Goal: Task Accomplishment & Management: Manage account settings

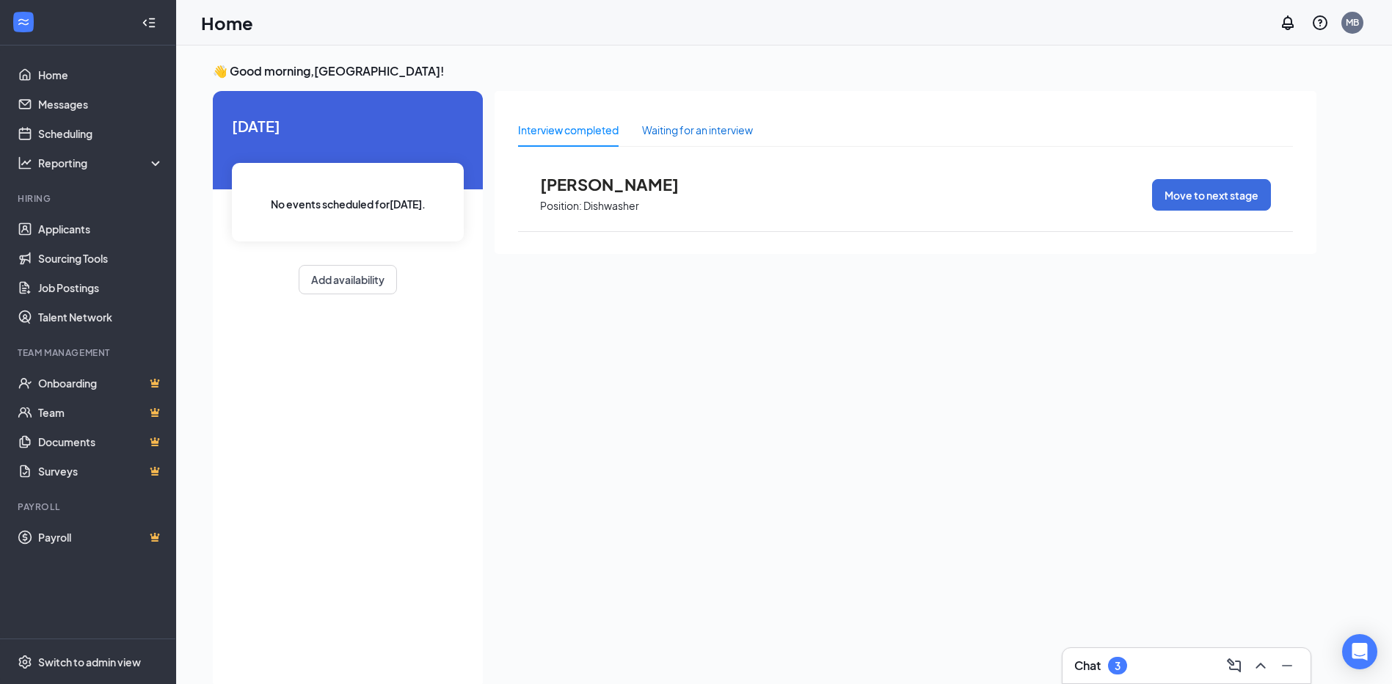
click at [717, 128] on div "Waiting for an interview" at bounding box center [697, 130] width 111 height 16
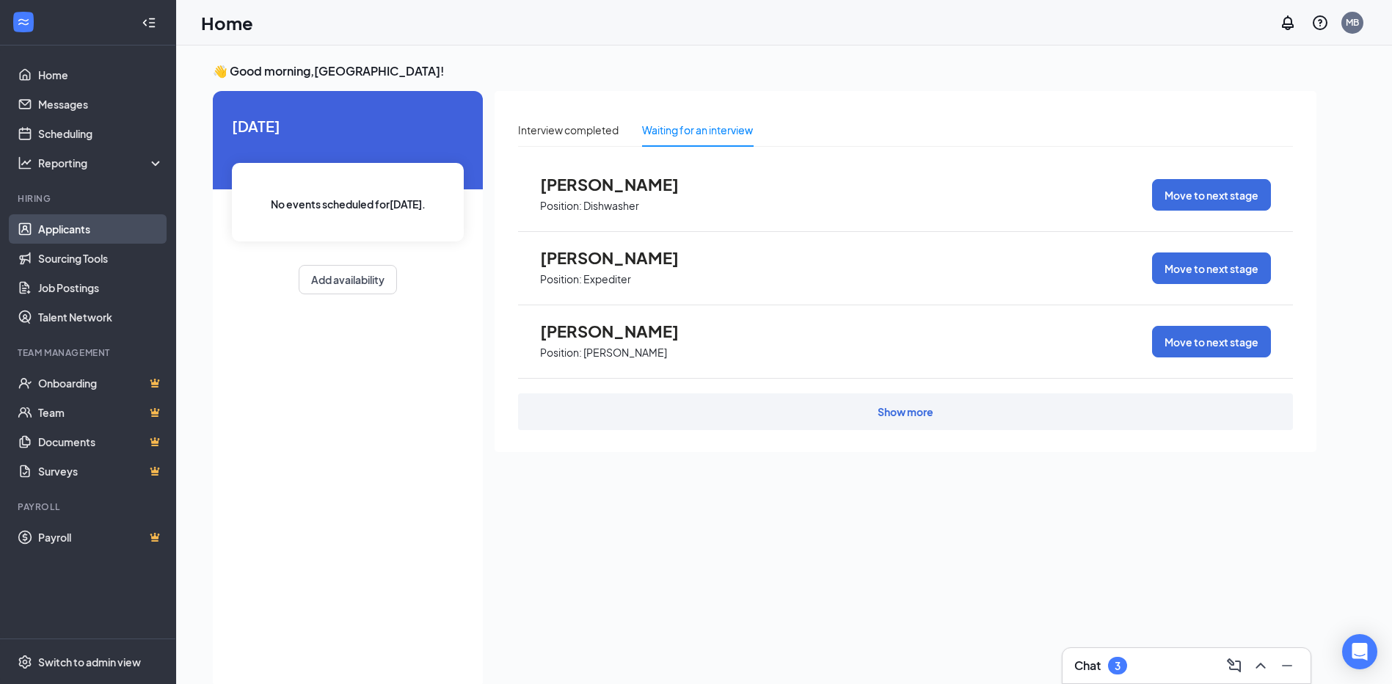
drag, startPoint x: 71, startPoint y: 226, endPoint x: 78, endPoint y: 219, distance: 9.3
click at [73, 225] on link "Applicants" at bounding box center [100, 228] width 125 height 29
click at [72, 224] on link "Applicants" at bounding box center [100, 228] width 125 height 29
click at [38, 222] on link "Applicants" at bounding box center [100, 228] width 125 height 29
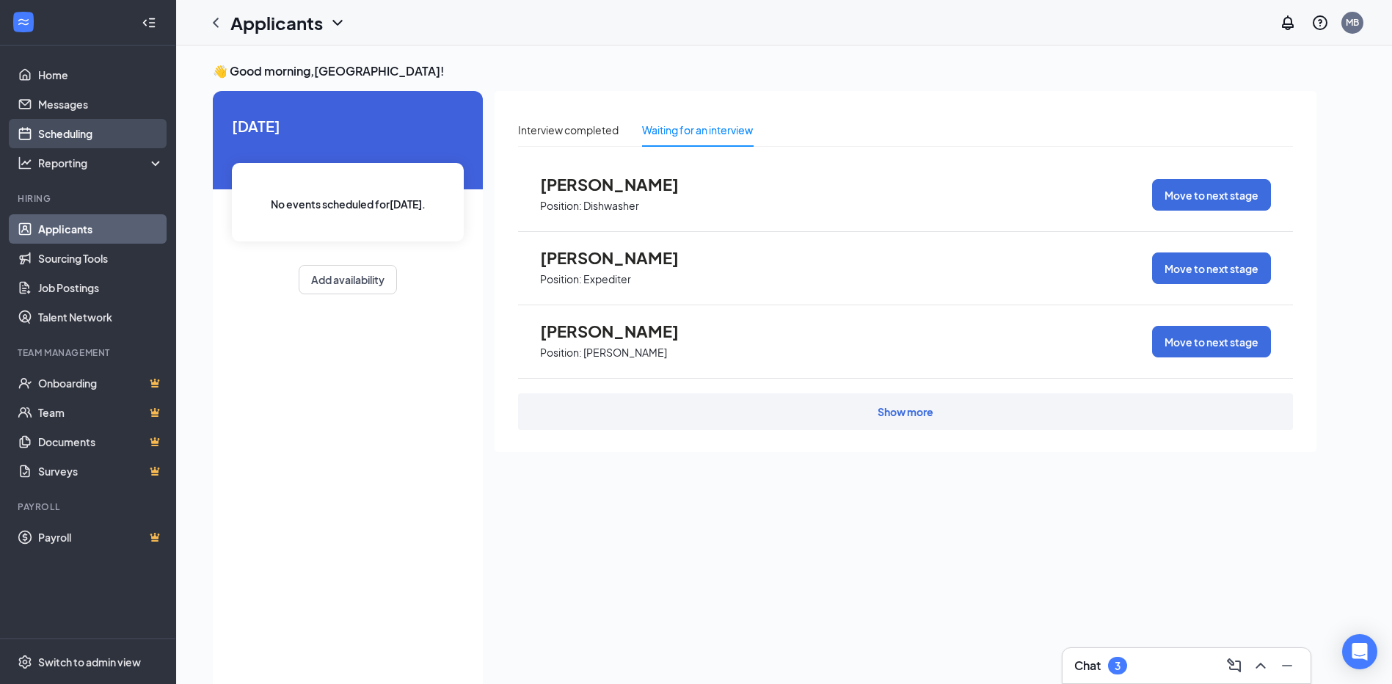
click at [84, 135] on link "Scheduling" at bounding box center [100, 133] width 125 height 29
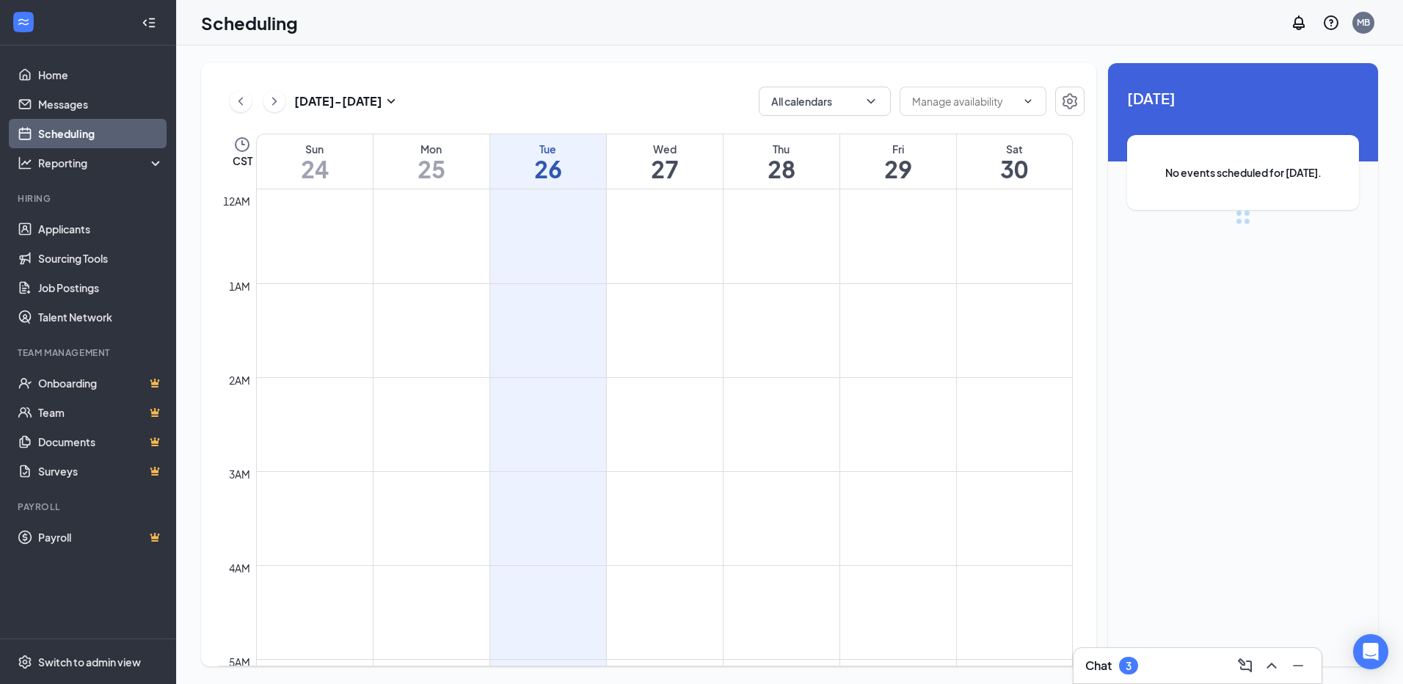
scroll to position [721, 0]
click at [649, 173] on h1 "27" at bounding box center [665, 168] width 116 height 25
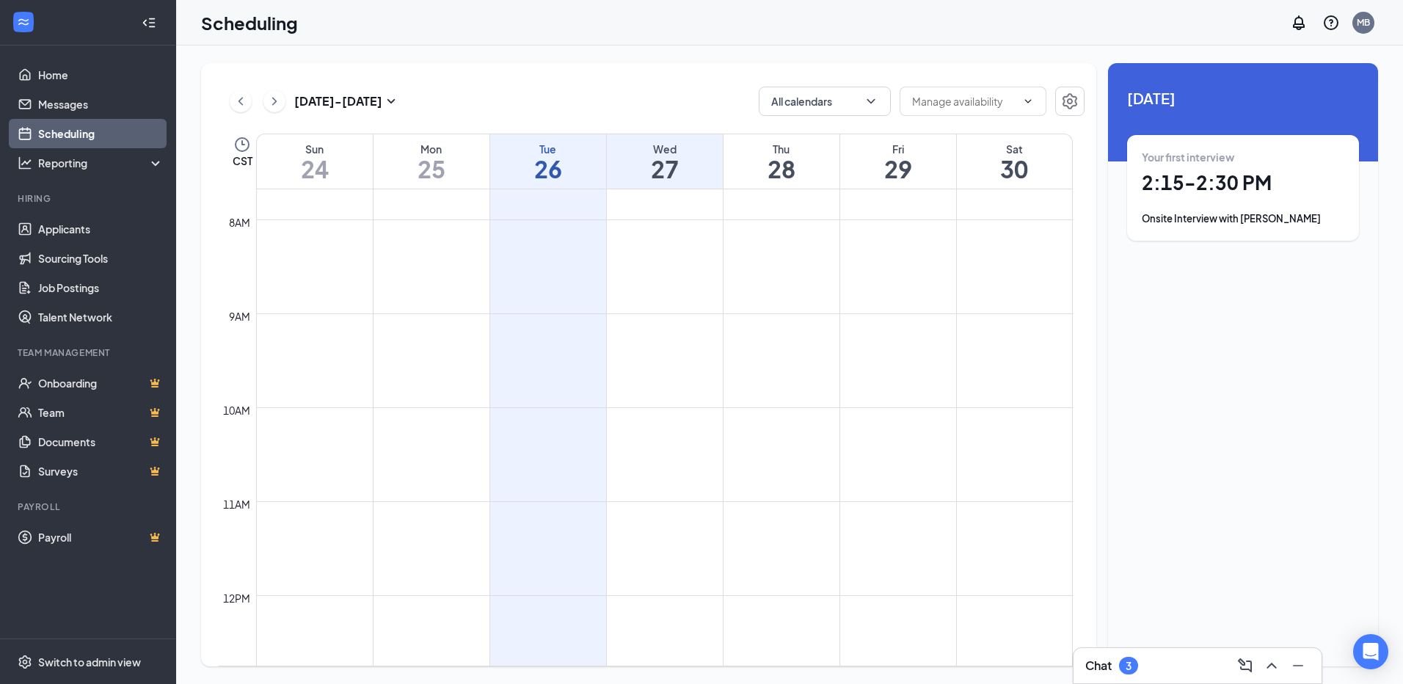
click at [1280, 201] on div "Your first interview 2:15 - 2:30 PM Onsite Interview with [PERSON_NAME]" at bounding box center [1243, 188] width 202 height 76
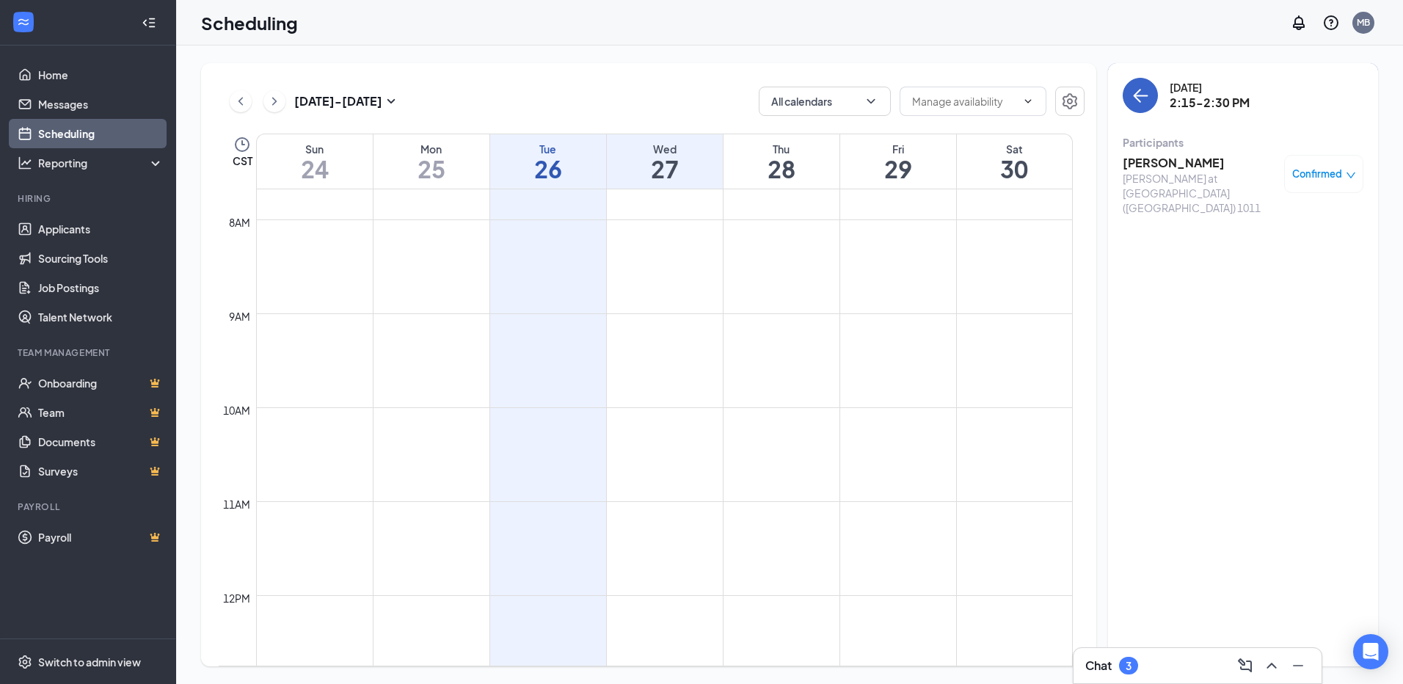
click at [1128, 93] on button "back-button" at bounding box center [1140, 95] width 35 height 35
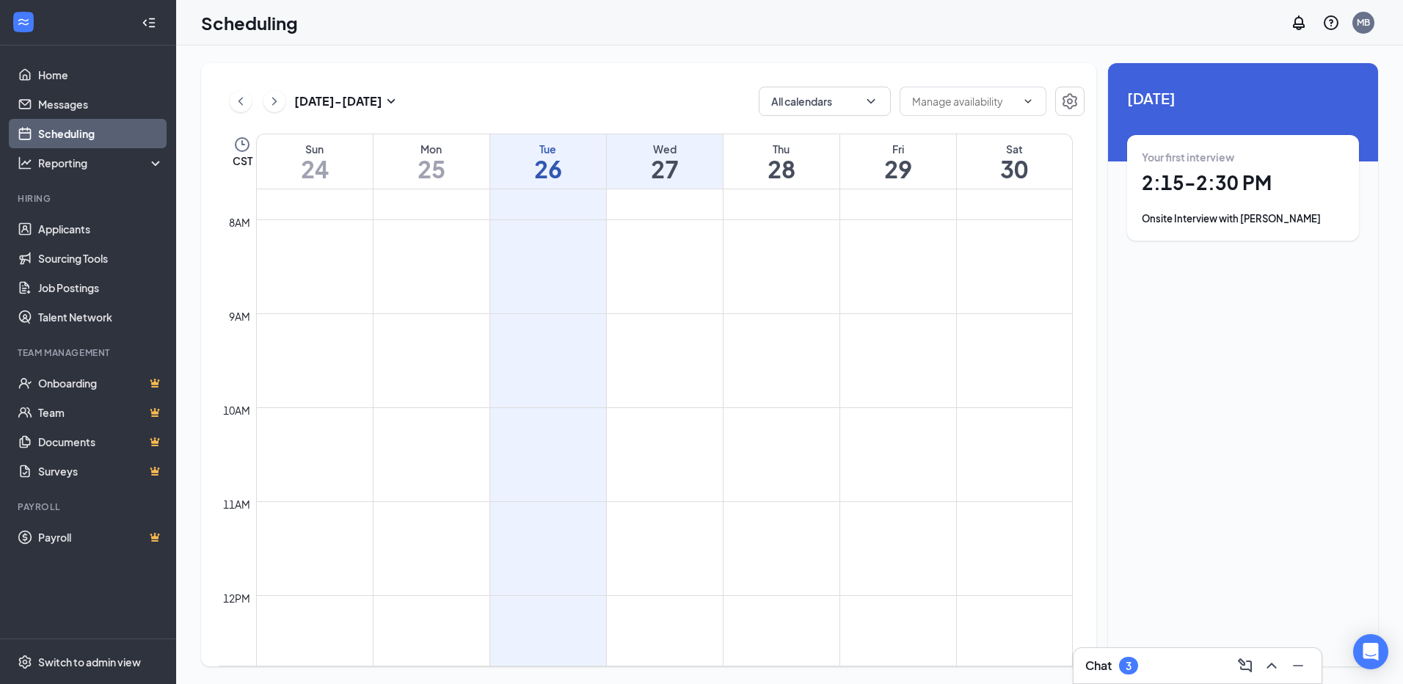
click at [797, 158] on h1 "28" at bounding box center [781, 168] width 116 height 25
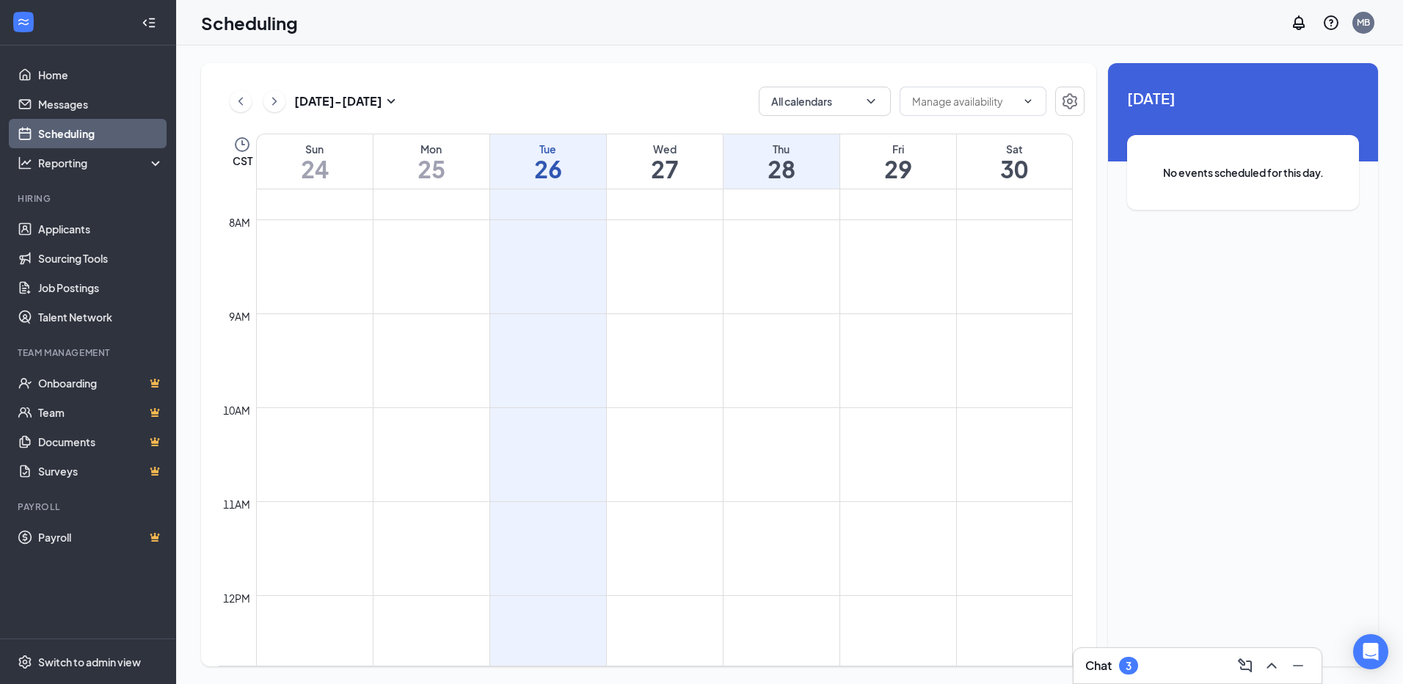
click at [866, 162] on h1 "29" at bounding box center [898, 168] width 116 height 25
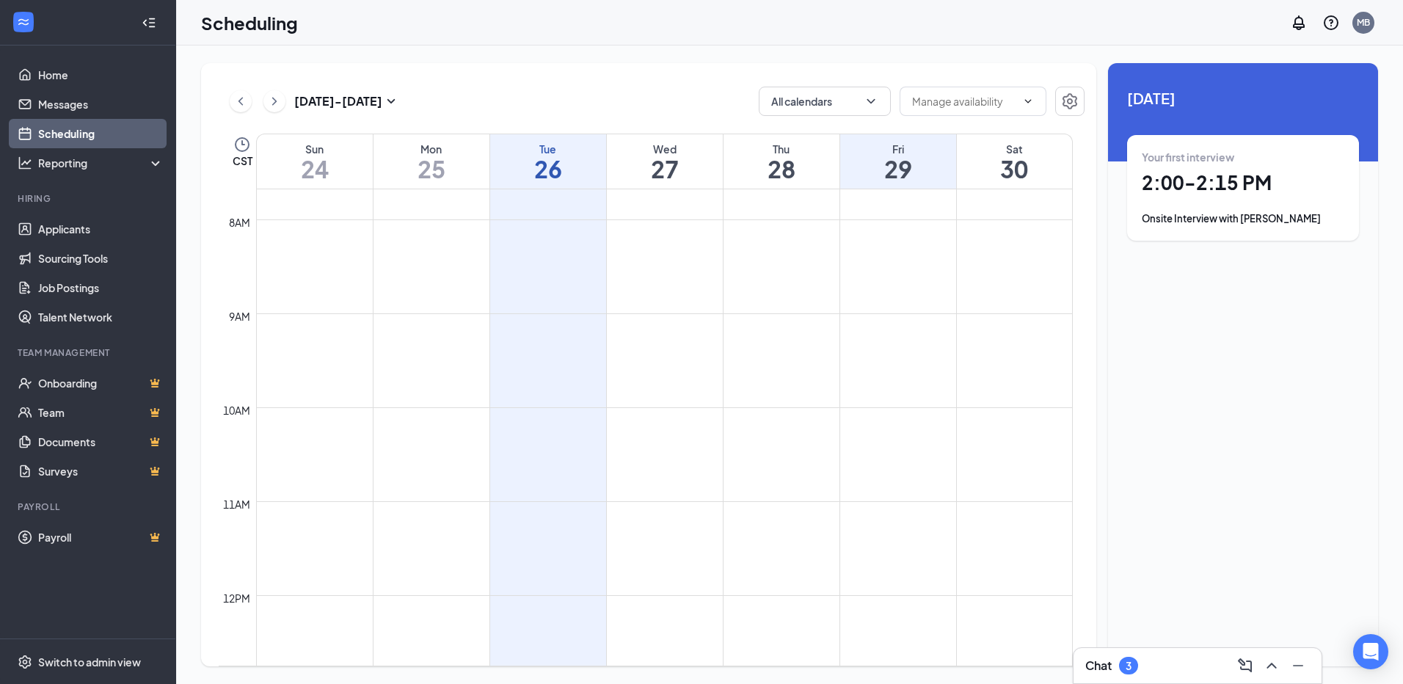
click at [1186, 164] on div "Your first interview" at bounding box center [1243, 157] width 202 height 15
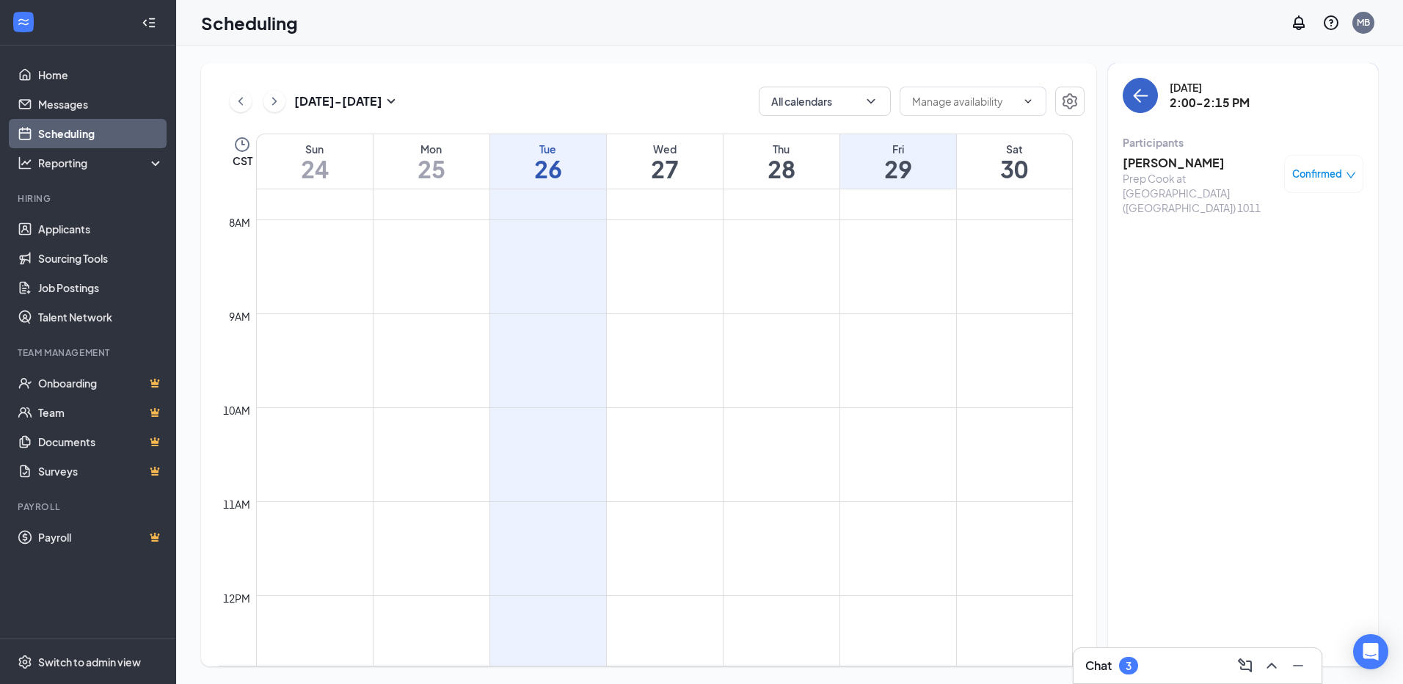
click at [1133, 92] on icon "ArrowLeft" at bounding box center [1140, 96] width 18 height 18
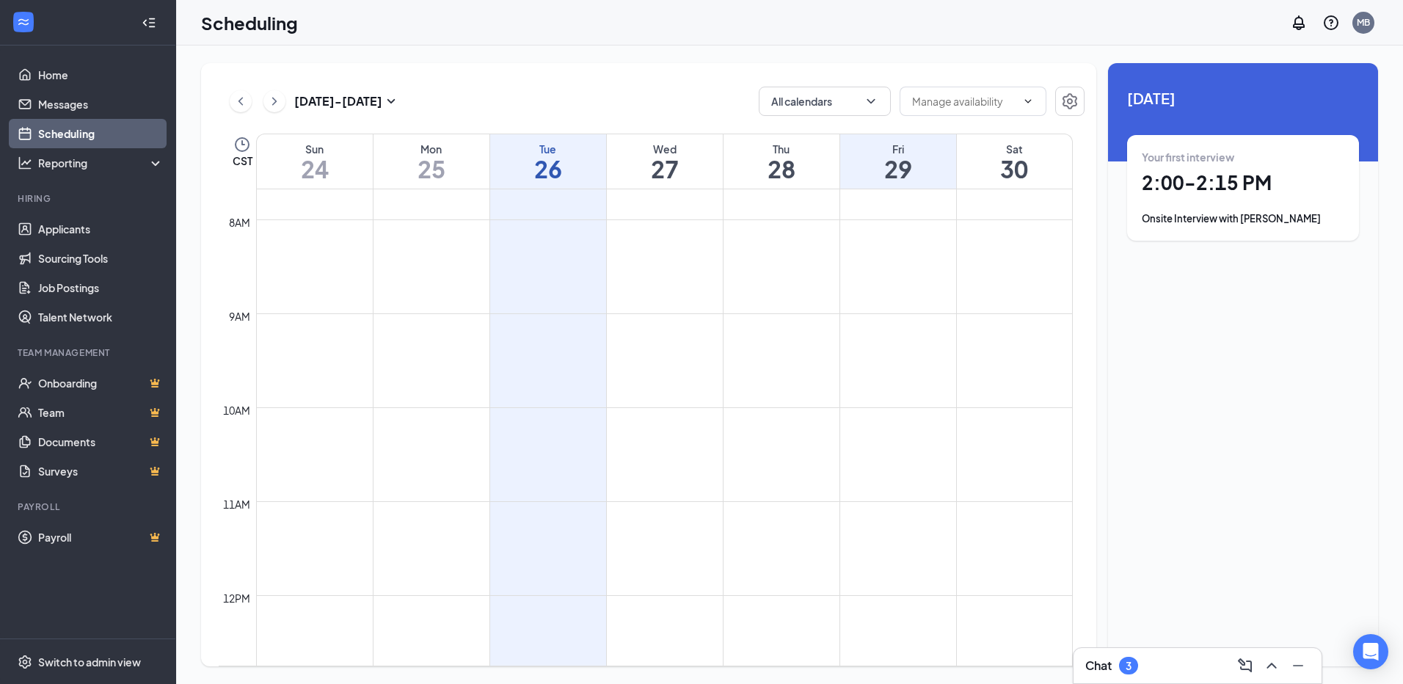
click at [1054, 151] on div "Sat" at bounding box center [1015, 149] width 116 height 15
